Goal: Navigation & Orientation: Go to known website

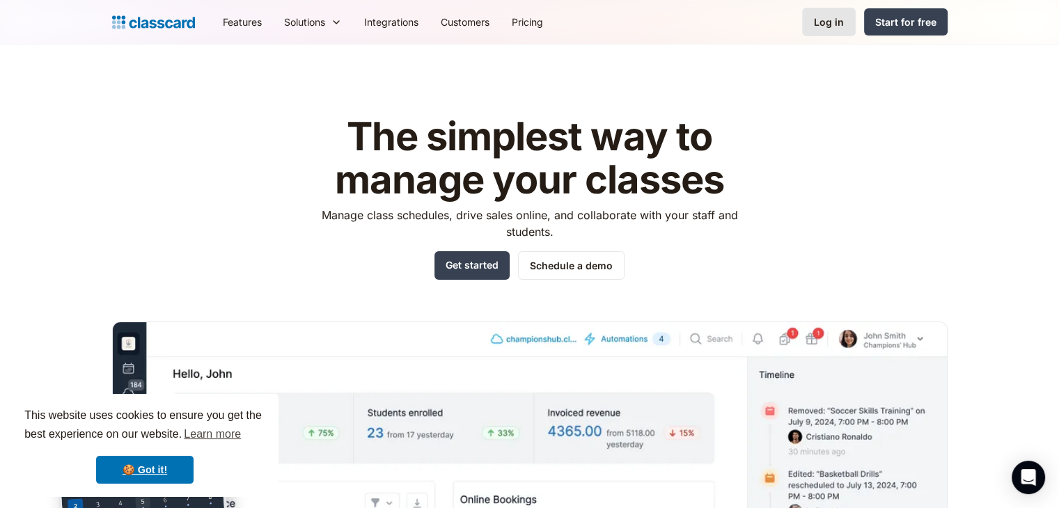
click at [827, 17] on div "Log in" at bounding box center [829, 22] width 30 height 15
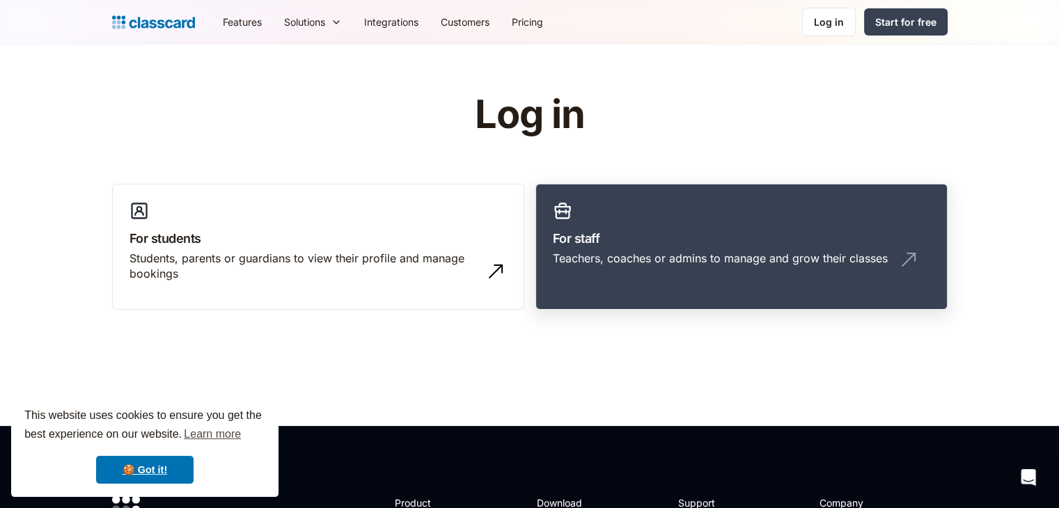
click at [672, 254] on div "Teachers, coaches or admins to manage and grow their classes" at bounding box center [720, 258] width 335 height 15
